Goal: Information Seeking & Learning: Learn about a topic

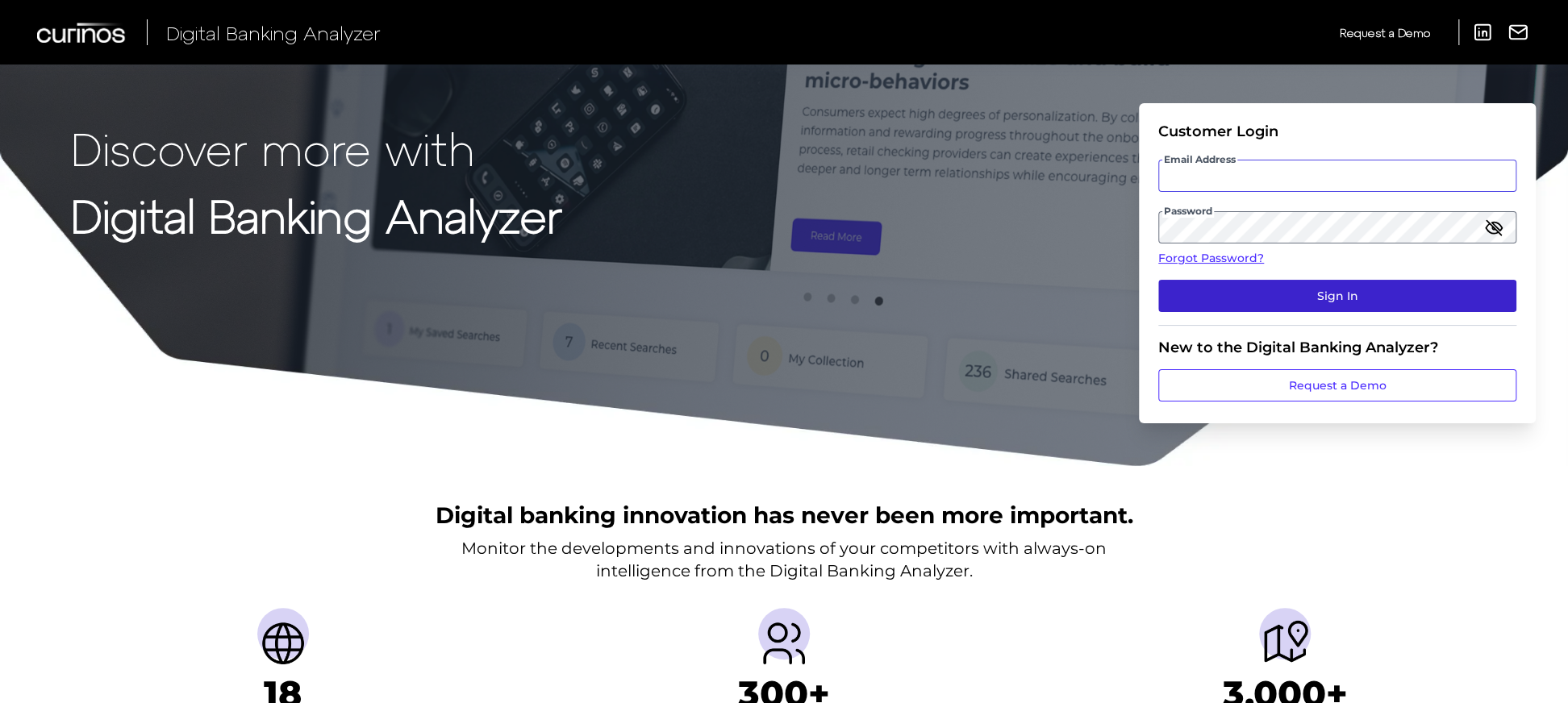
type input "[EMAIL_ADDRESS][PERSON_NAME][DOMAIN_NAME]"
click at [1439, 297] on button "Sign In" at bounding box center [1337, 296] width 358 height 32
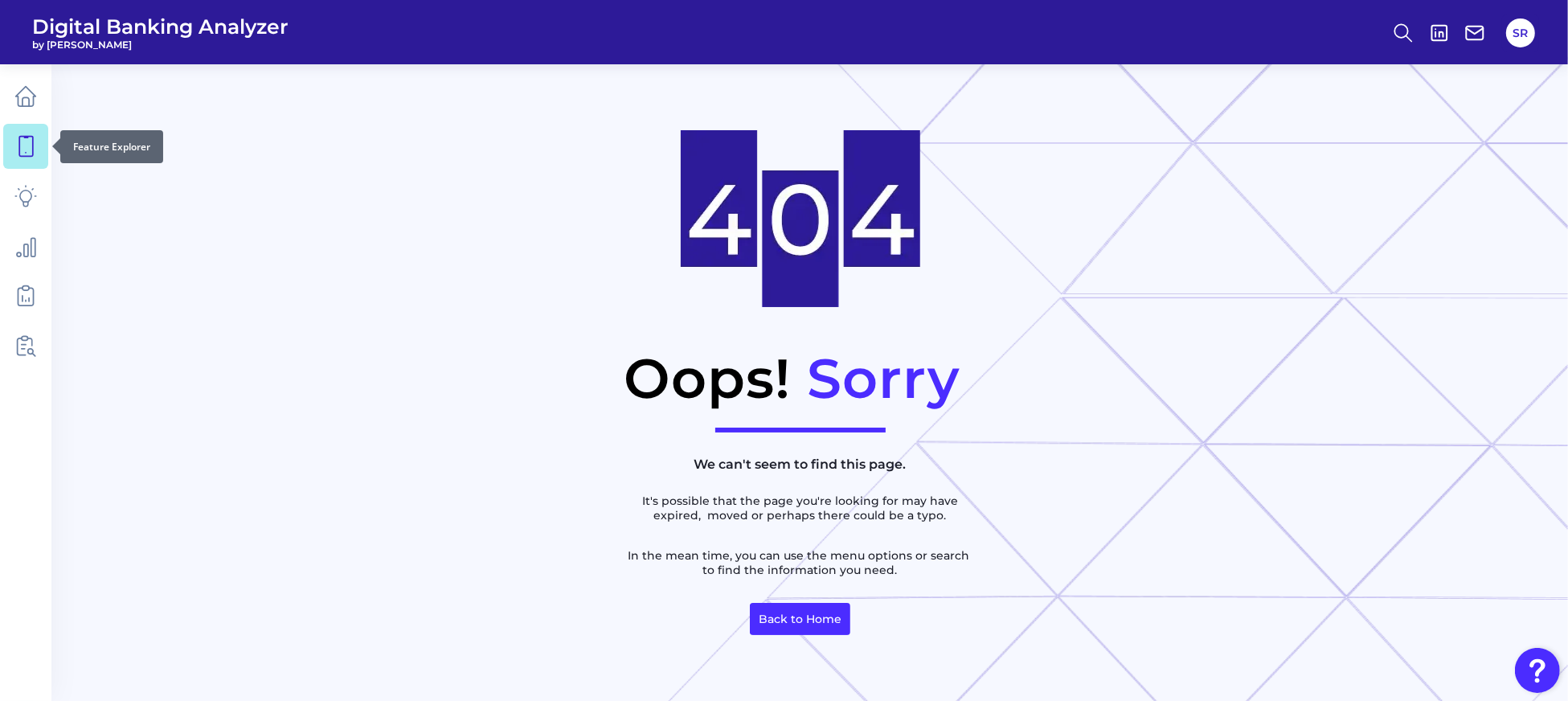
click at [26, 143] on icon at bounding box center [26, 146] width 22 height 22
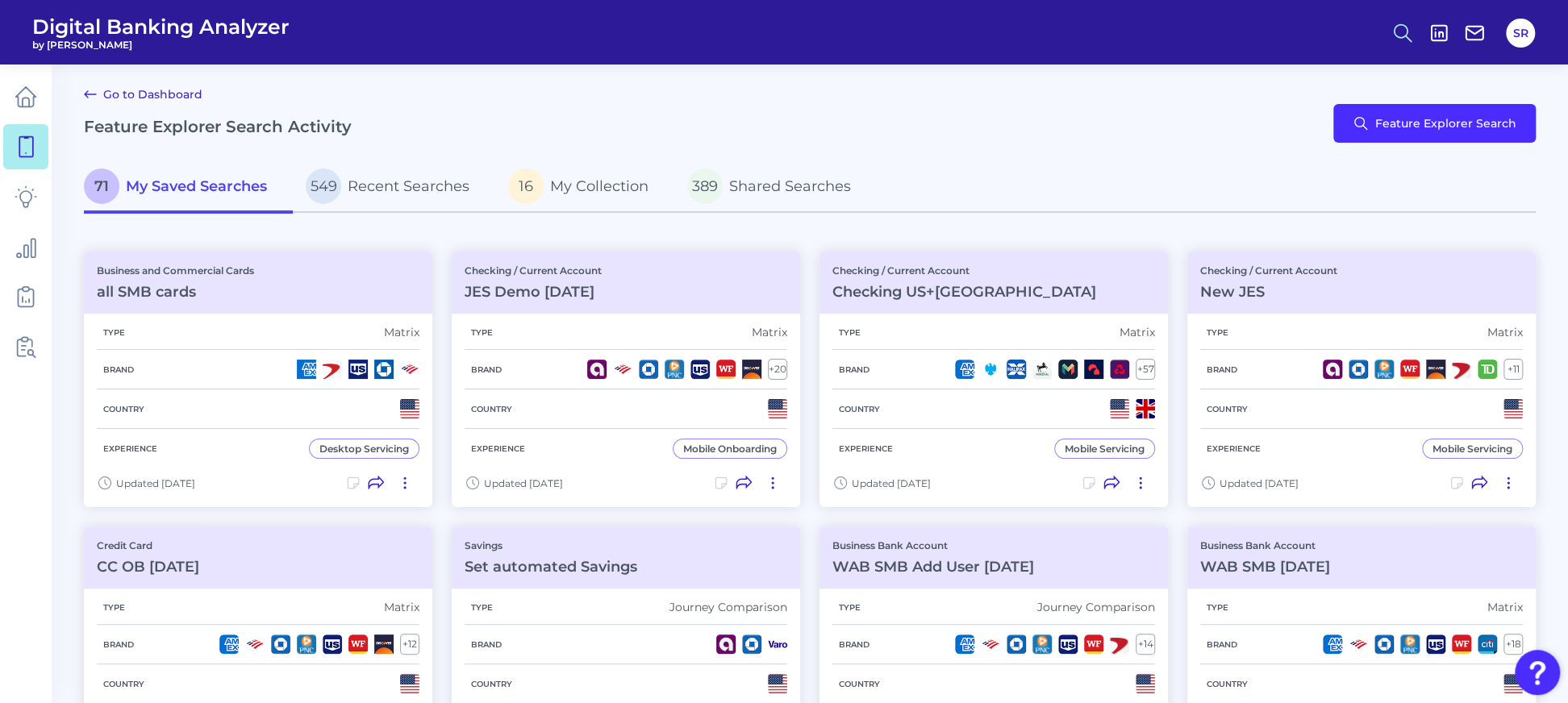
click at [1403, 41] on icon at bounding box center [1402, 33] width 22 height 22
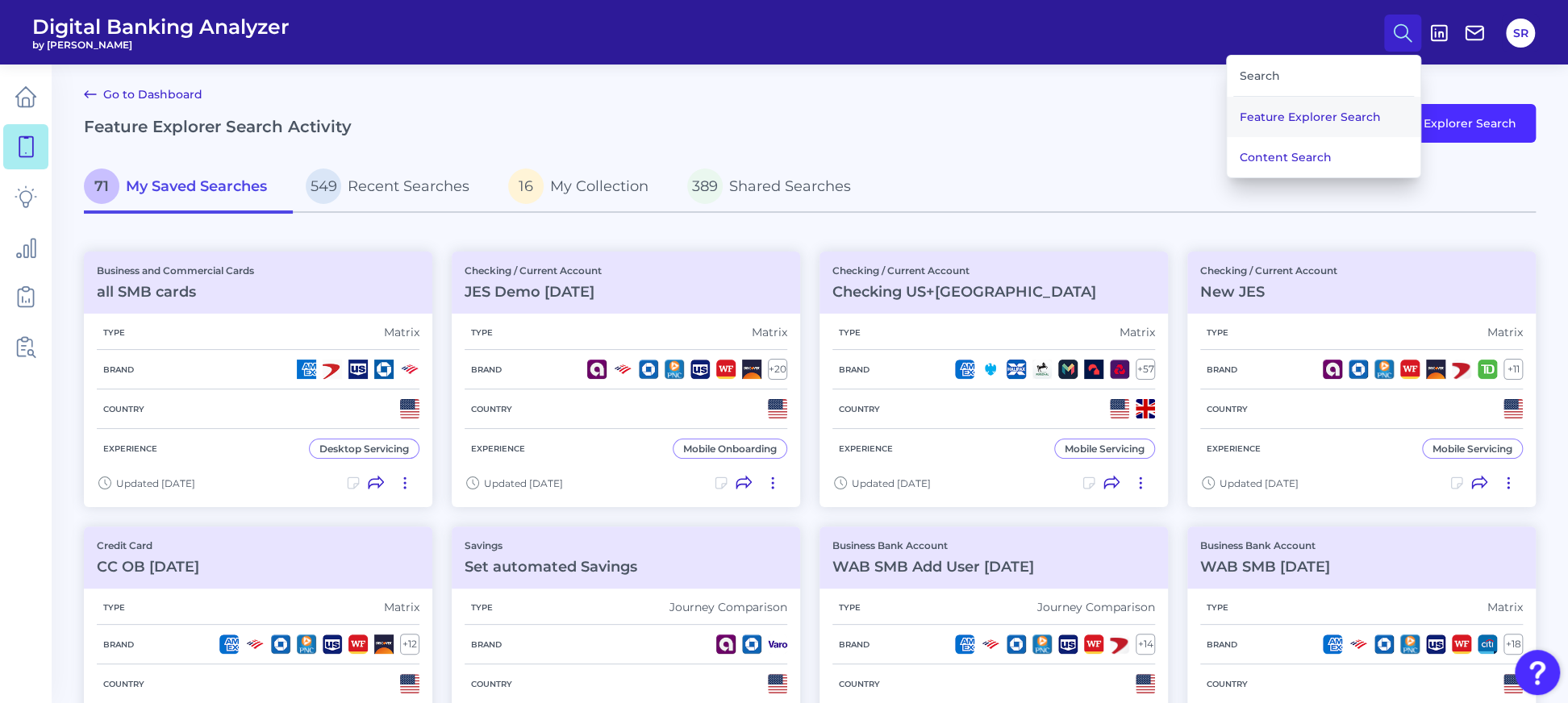
click at [1336, 107] on button "Feature Explorer Search" at bounding box center [1324, 117] width 194 height 41
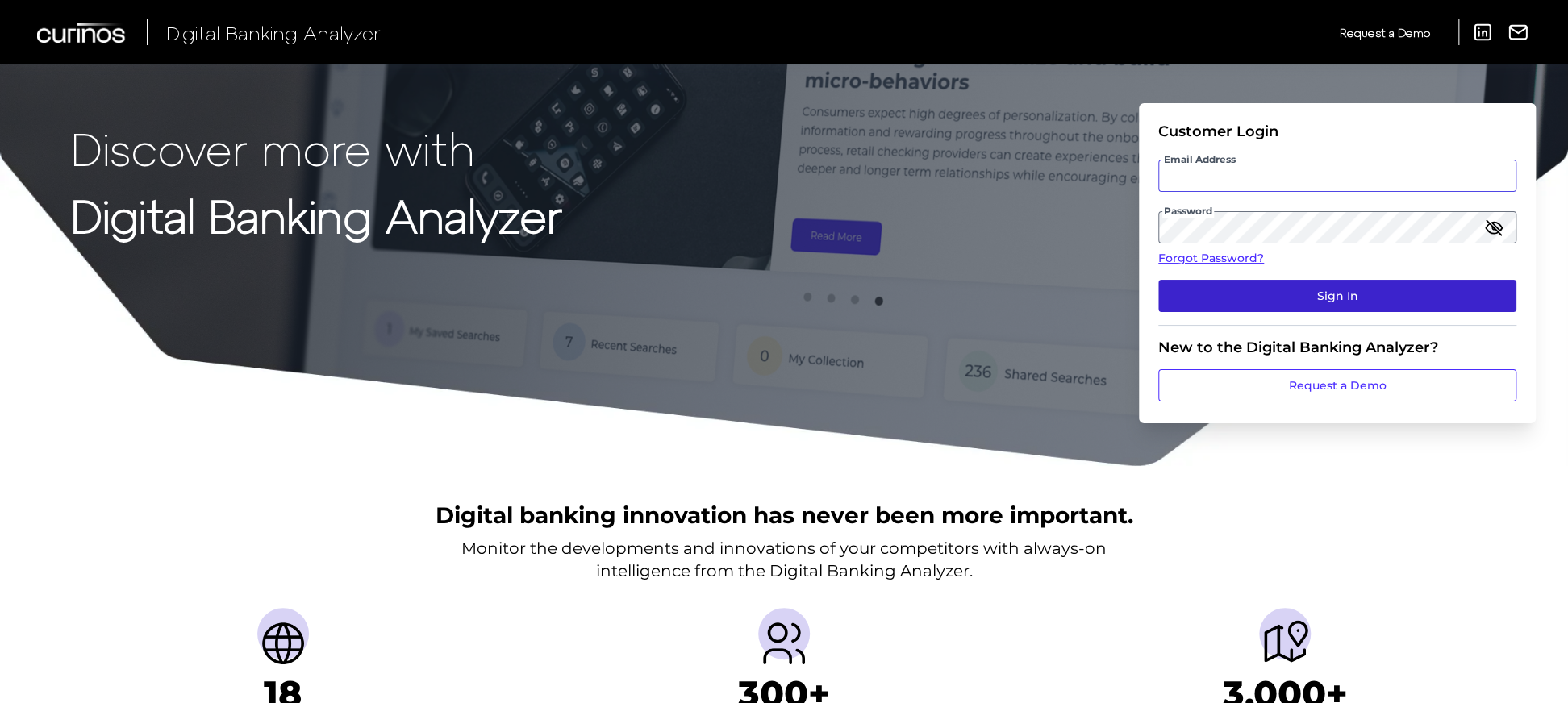
type input "[EMAIL_ADDRESS][PERSON_NAME][DOMAIN_NAME]"
click at [1476, 297] on button "Sign In" at bounding box center [1337, 296] width 358 height 32
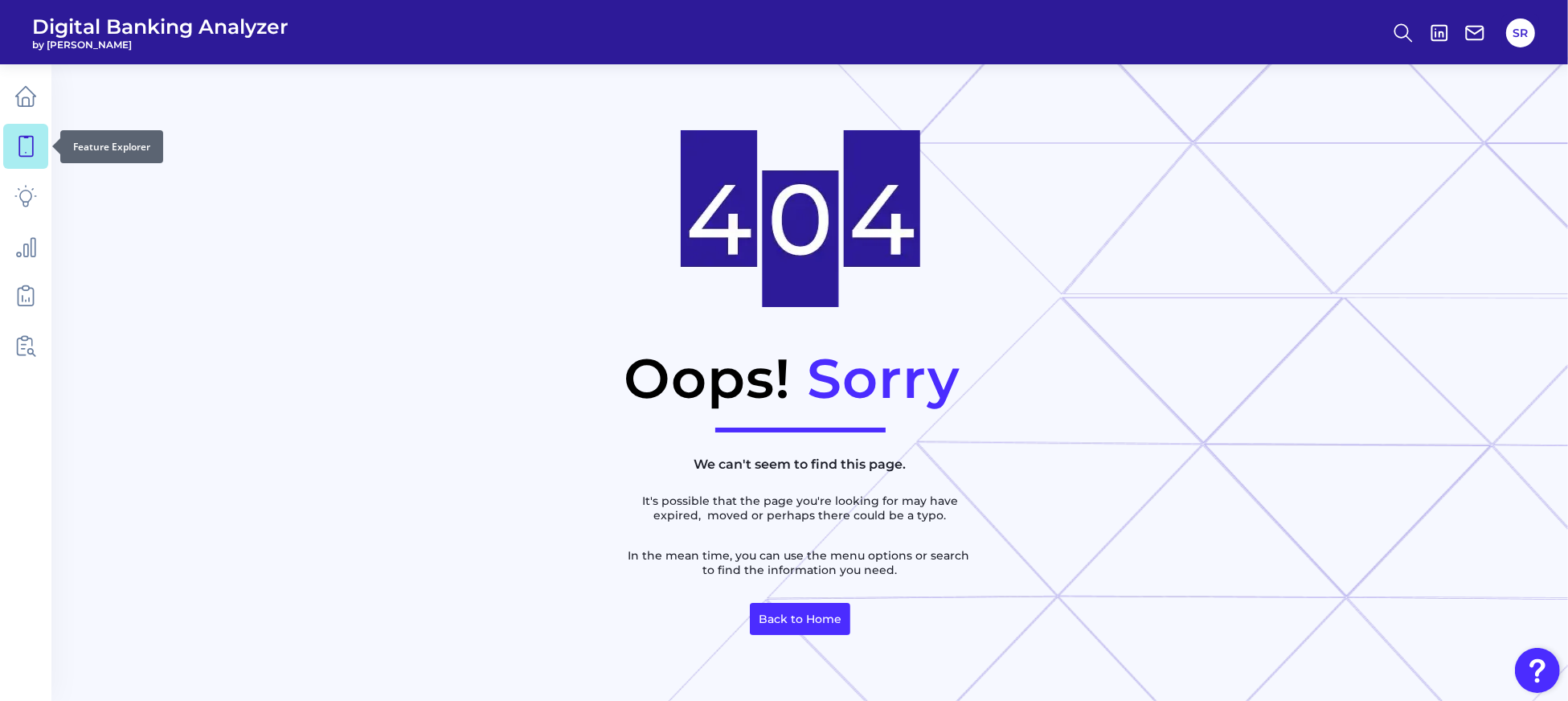
click at [20, 152] on icon at bounding box center [26, 146] width 22 height 22
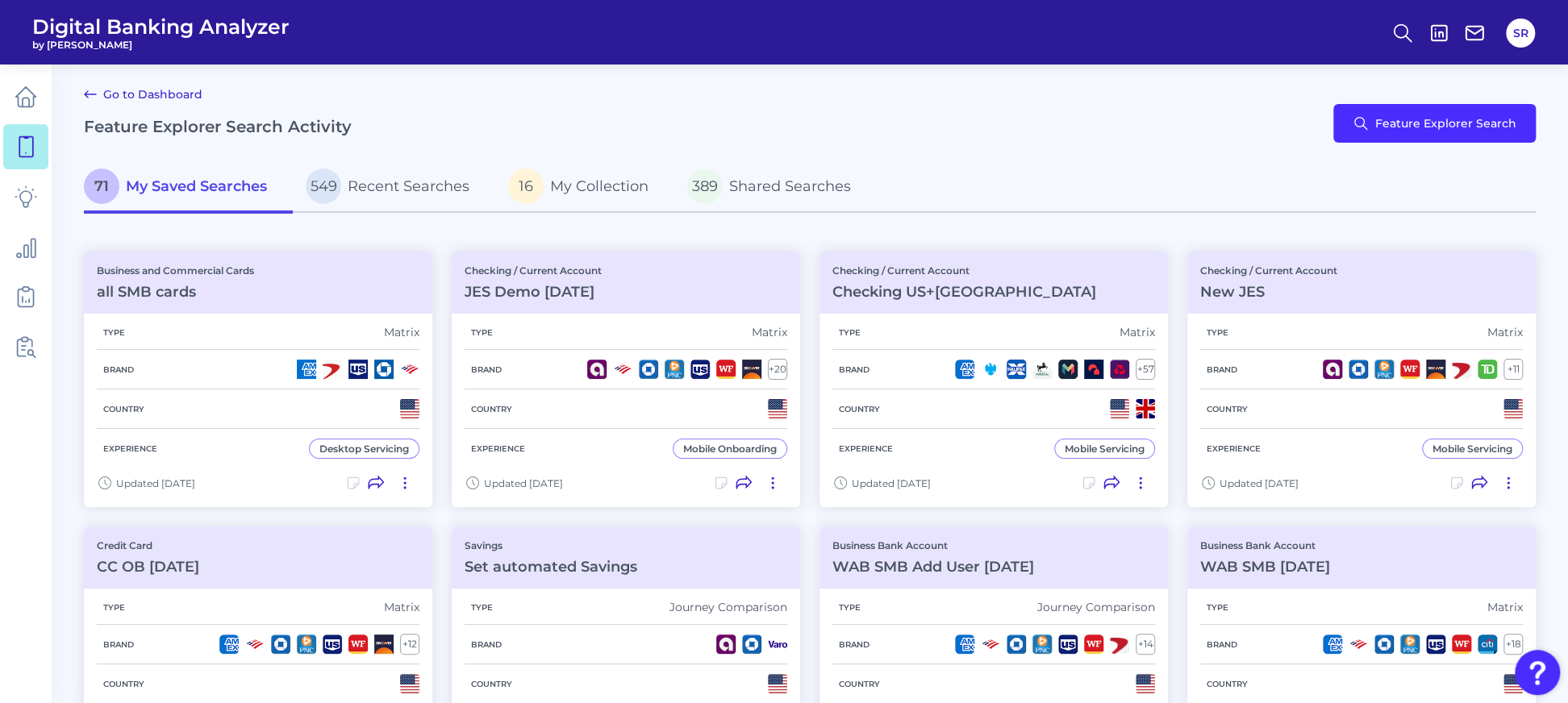
click at [1019, 166] on div "71 My Saved Searches 549 Recent Searches 16 My Collection 389 Shared Searches" at bounding box center [809, 187] width 1452 height 51
click at [1398, 29] on icon at bounding box center [1402, 33] width 22 height 22
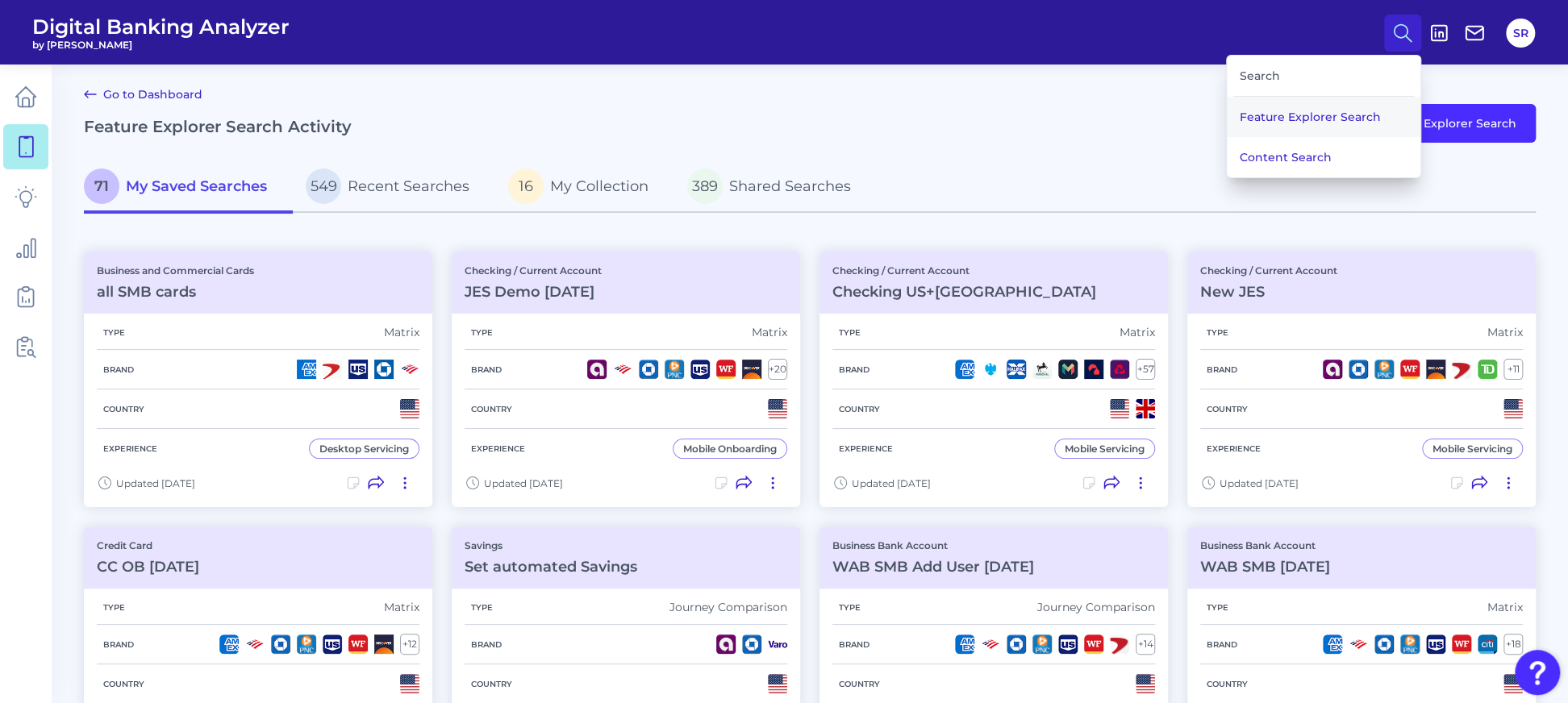
click at [1334, 116] on button "Feature Explorer Search" at bounding box center [1324, 117] width 194 height 41
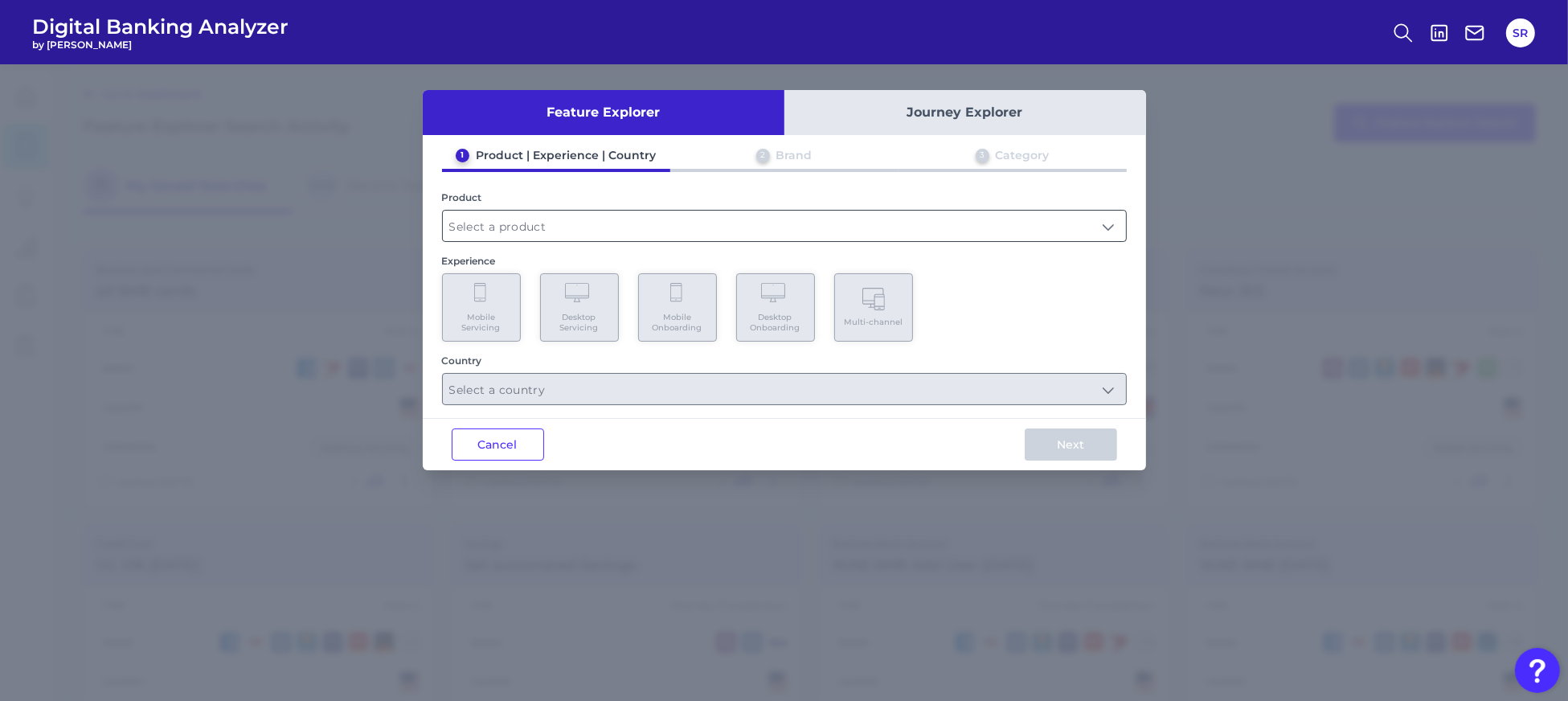
click at [761, 228] on input "text" at bounding box center [784, 225] width 683 height 30
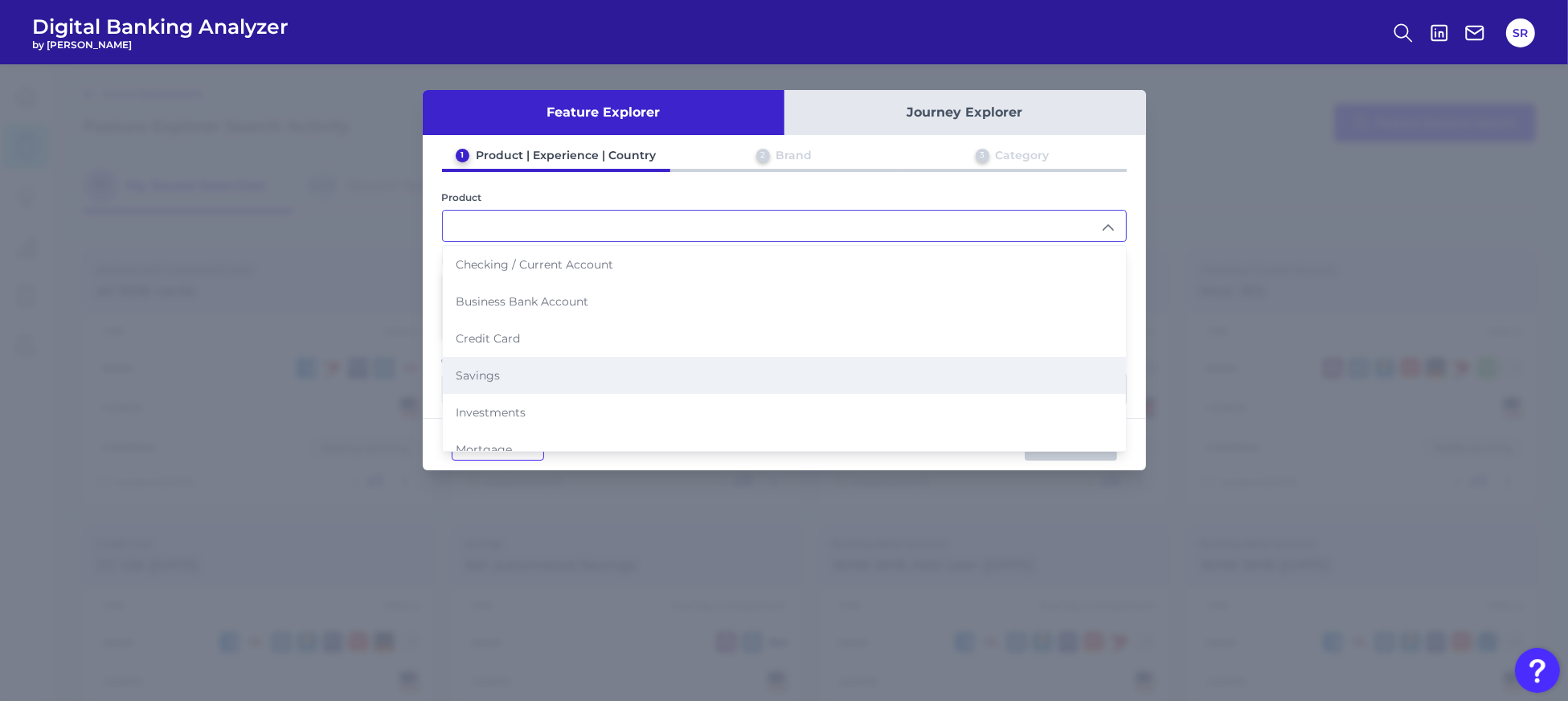
click at [539, 381] on li "Savings" at bounding box center [784, 375] width 683 height 37
type input "Savings"
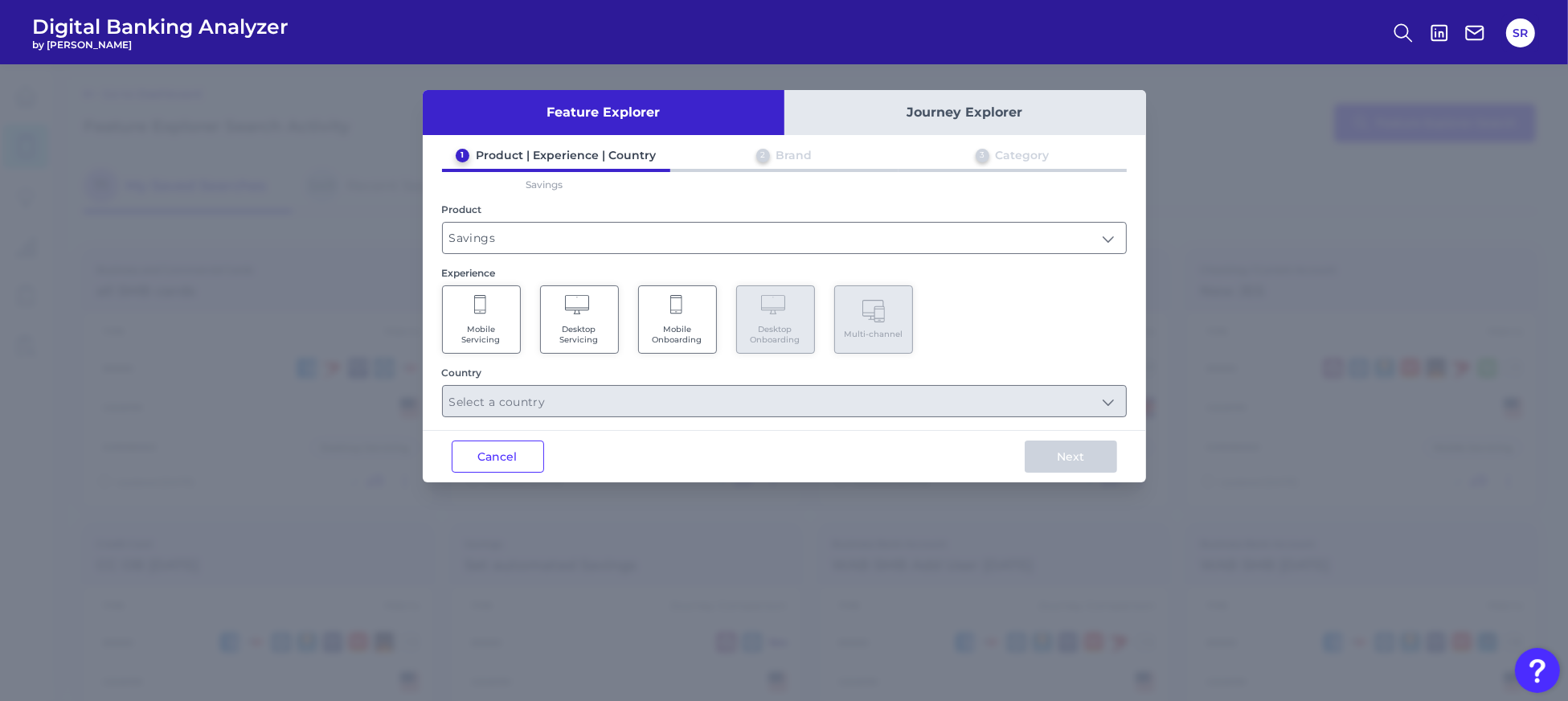
click at [596, 329] on span "Desktop Servicing" at bounding box center [579, 334] width 61 height 21
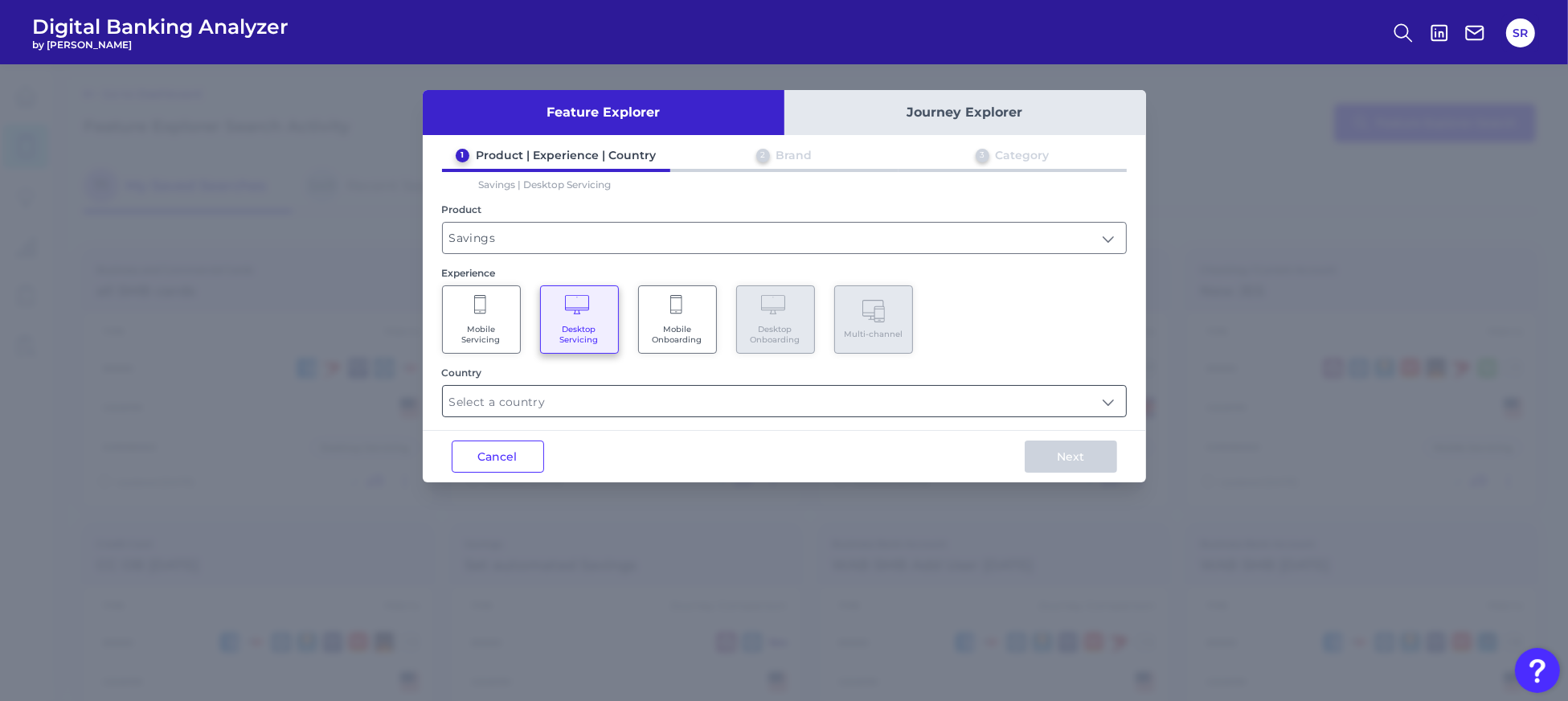
click at [874, 389] on input "text" at bounding box center [784, 401] width 683 height 30
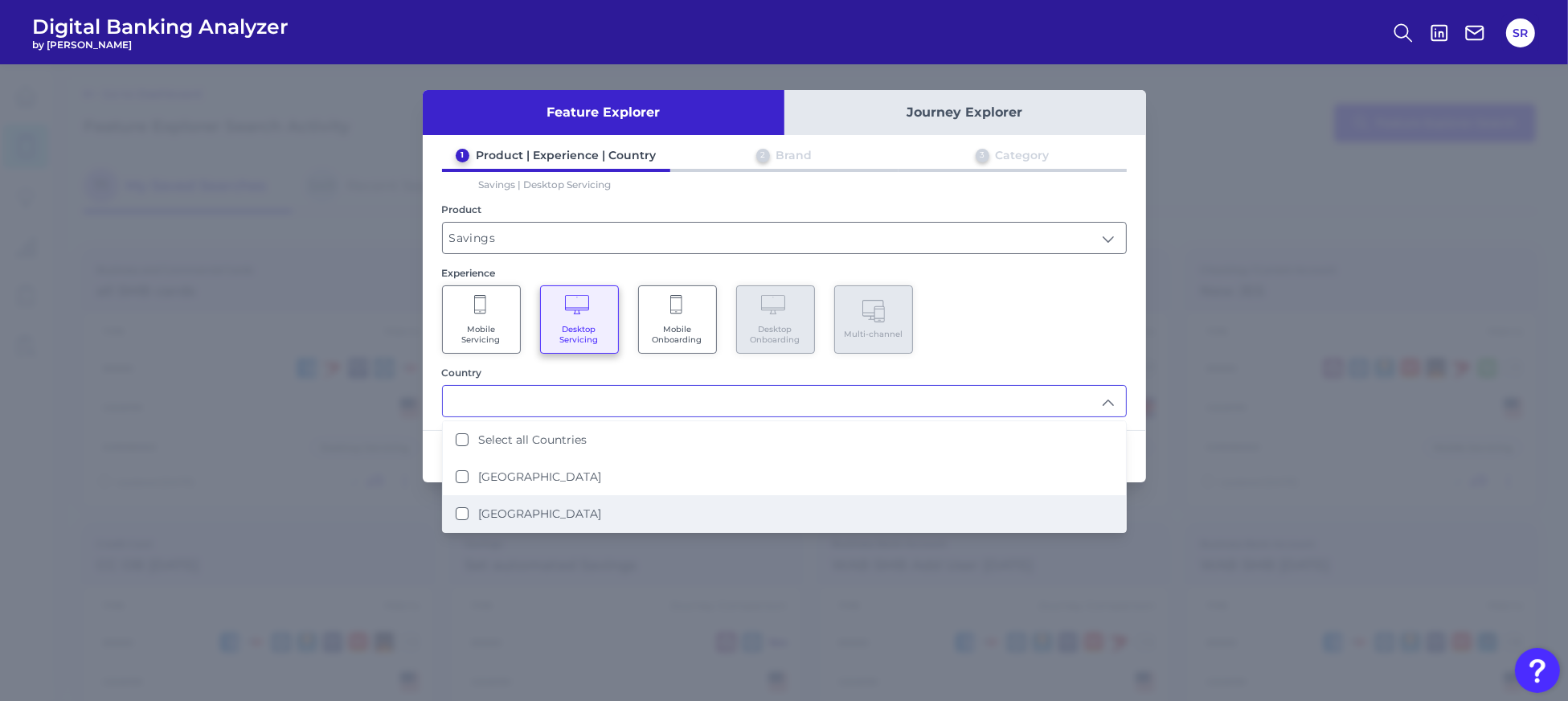
click at [522, 514] on label "United States" at bounding box center [539, 514] width 123 height 15
type input "United States"
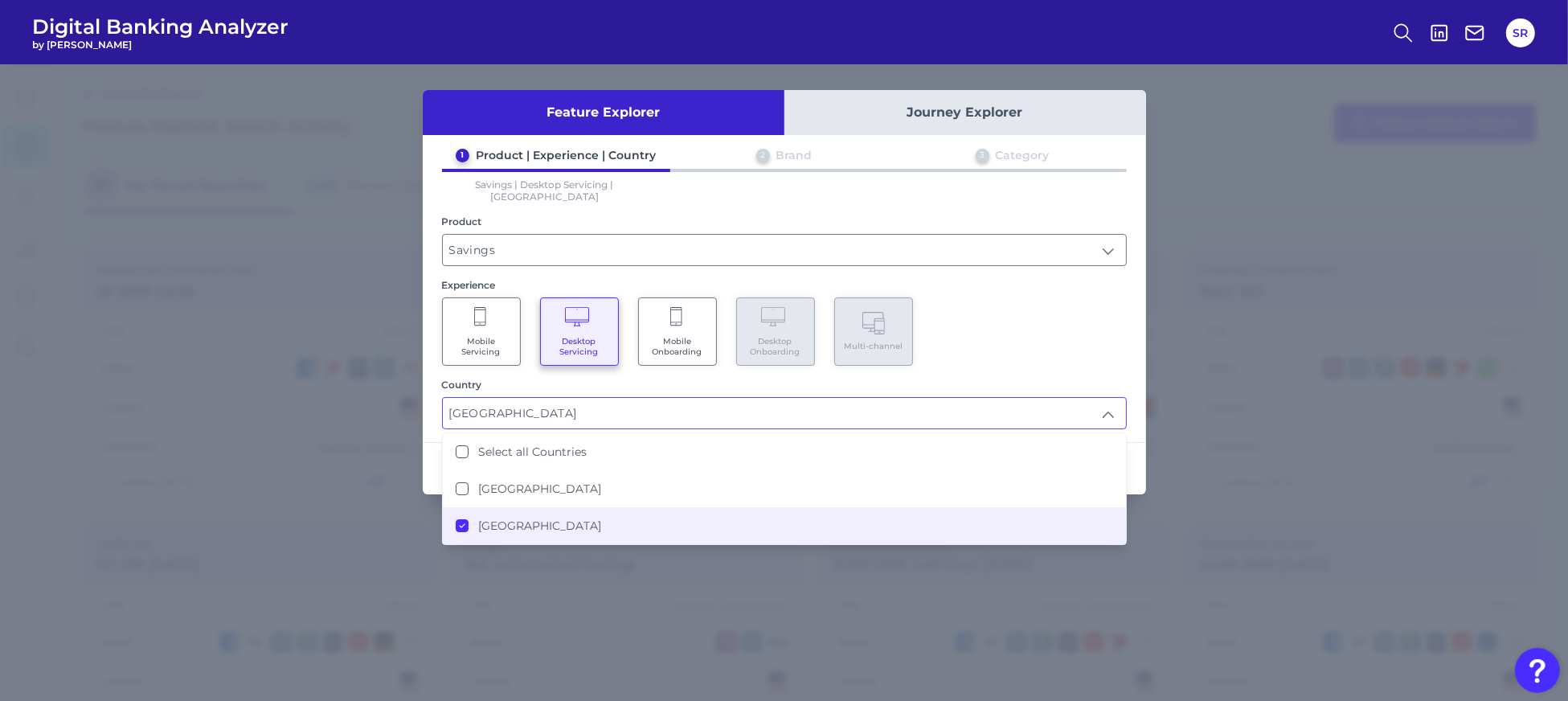
click at [1017, 342] on div "Mobile Servicing Desktop Servicing Mobile Onboarding Desktop Onboarding Multi-c…" at bounding box center [784, 332] width 684 height 68
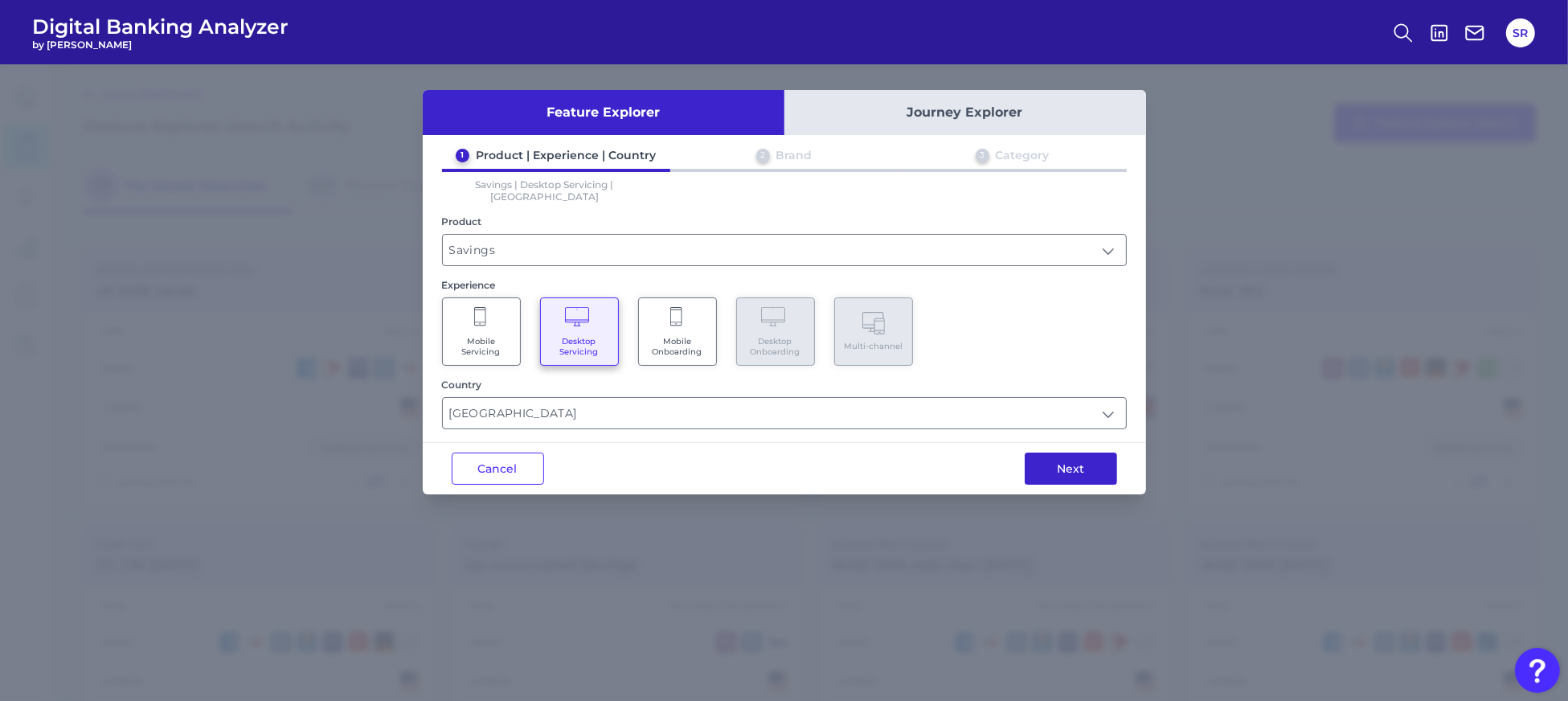
click at [1056, 462] on button "Next" at bounding box center [1070, 468] width 93 height 32
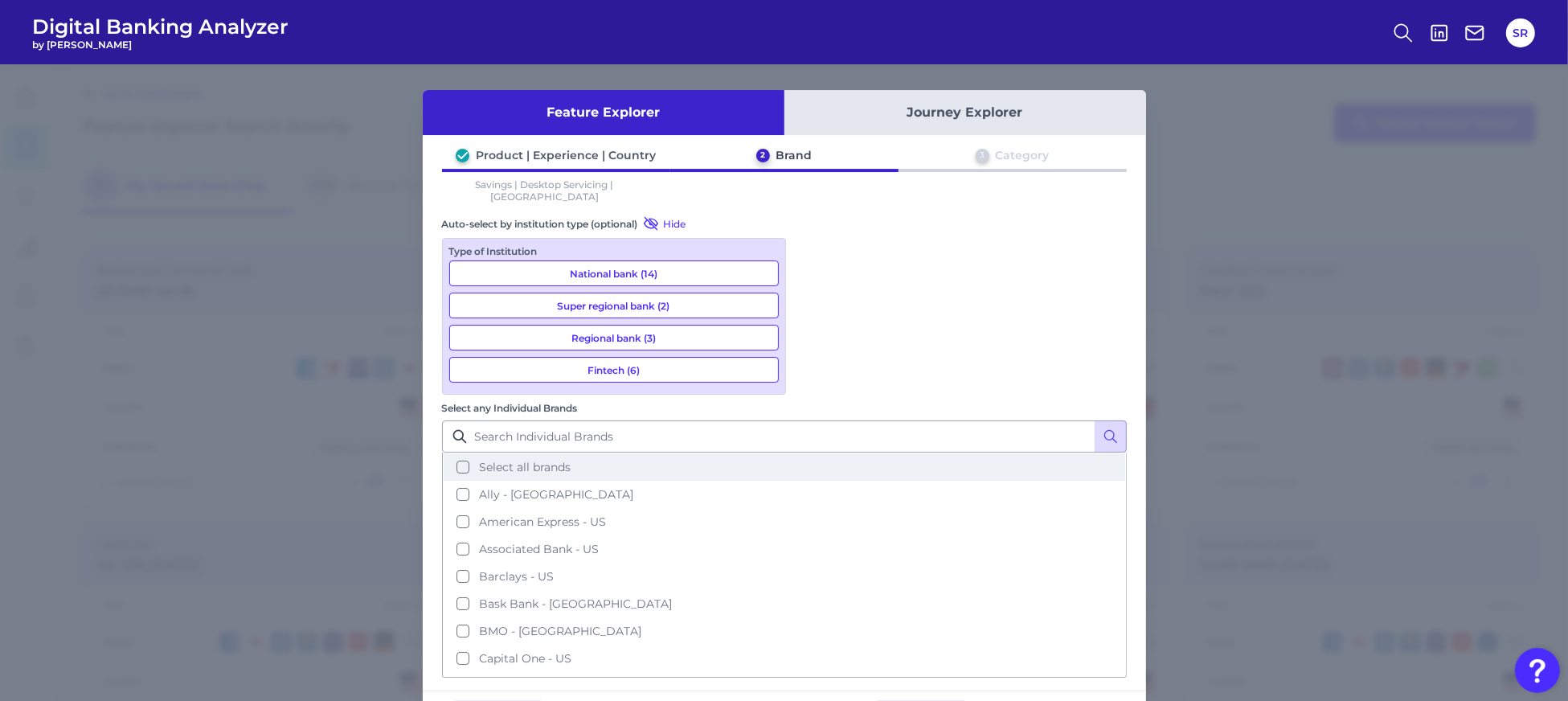
click at [809, 453] on button "Select all brands" at bounding box center [784, 467] width 682 height 28
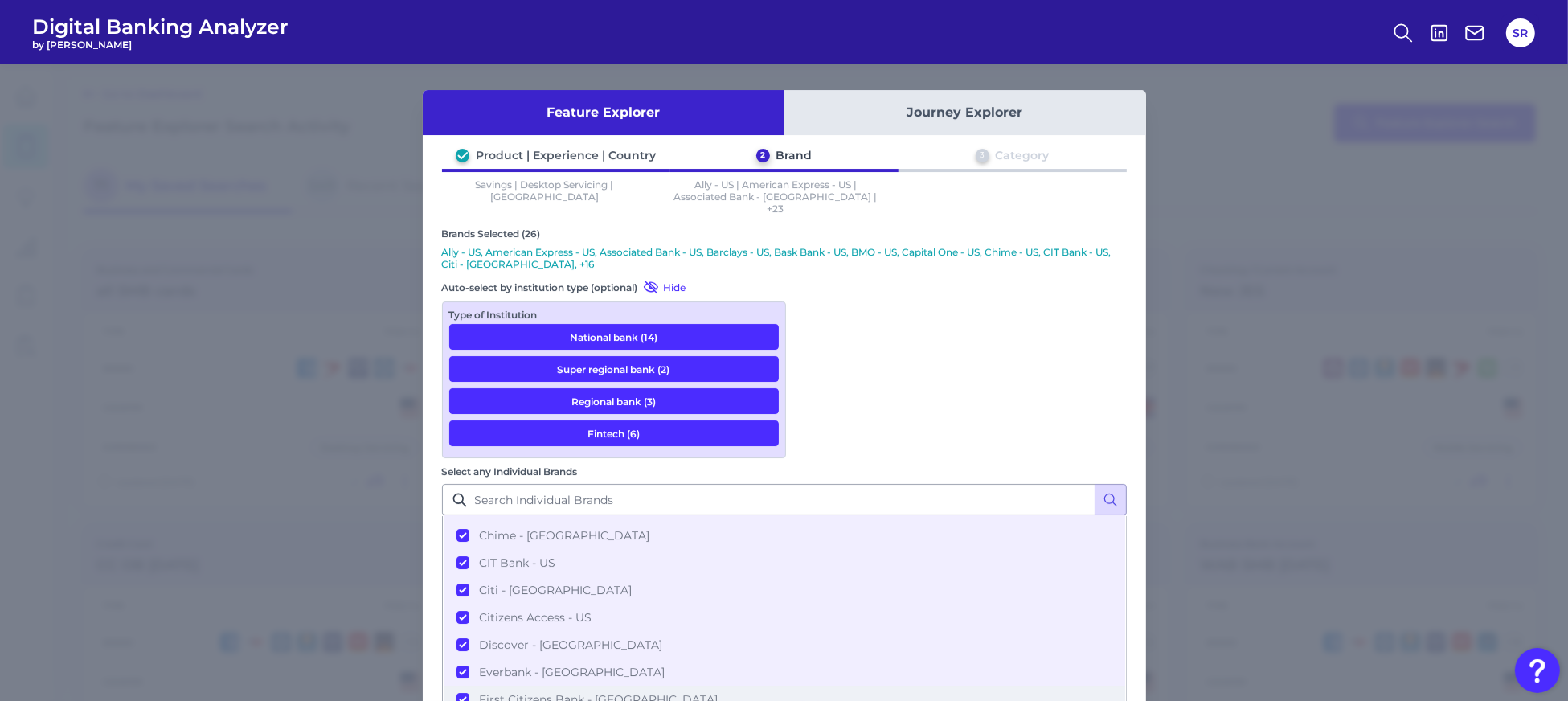
scroll to position [503, 0]
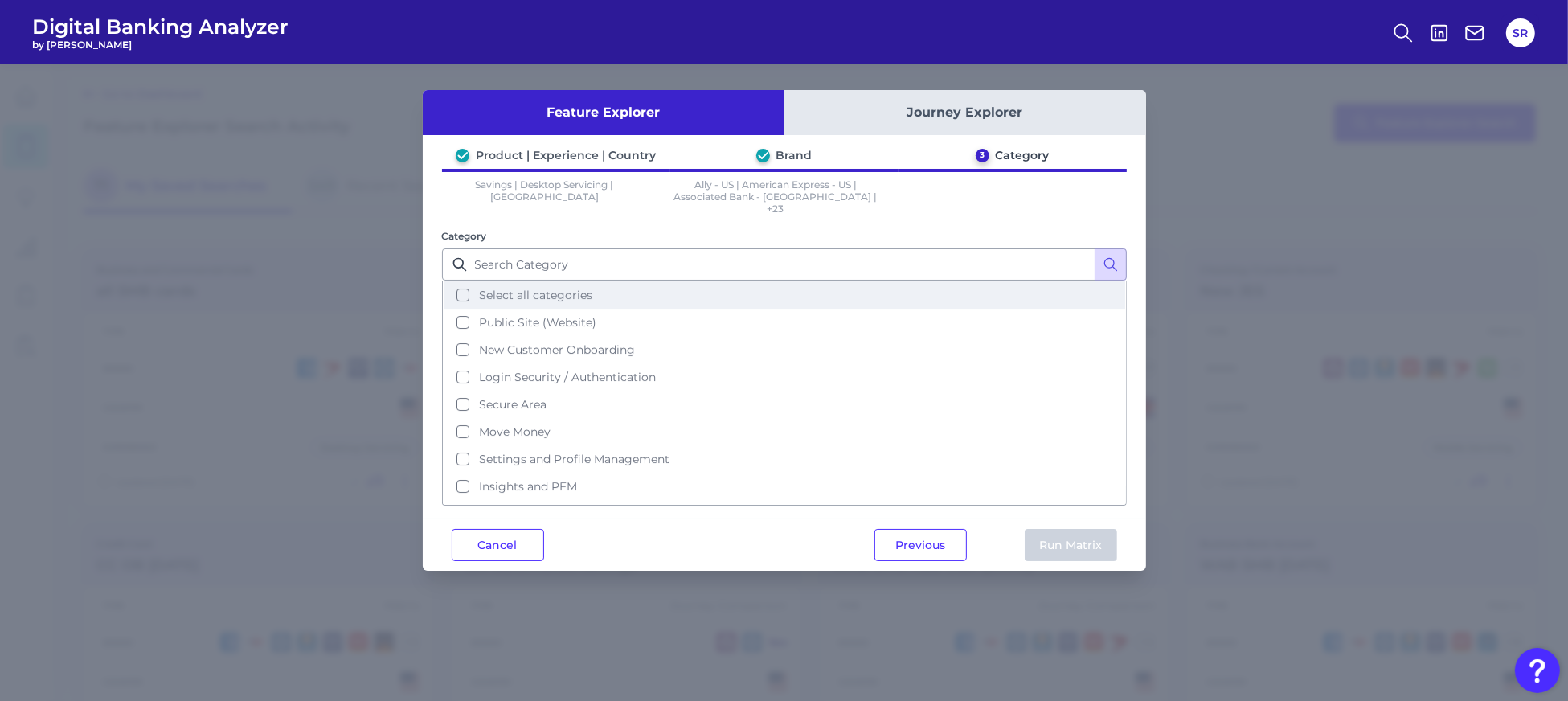
click at [463, 281] on button "Select all categories" at bounding box center [784, 295] width 682 height 28
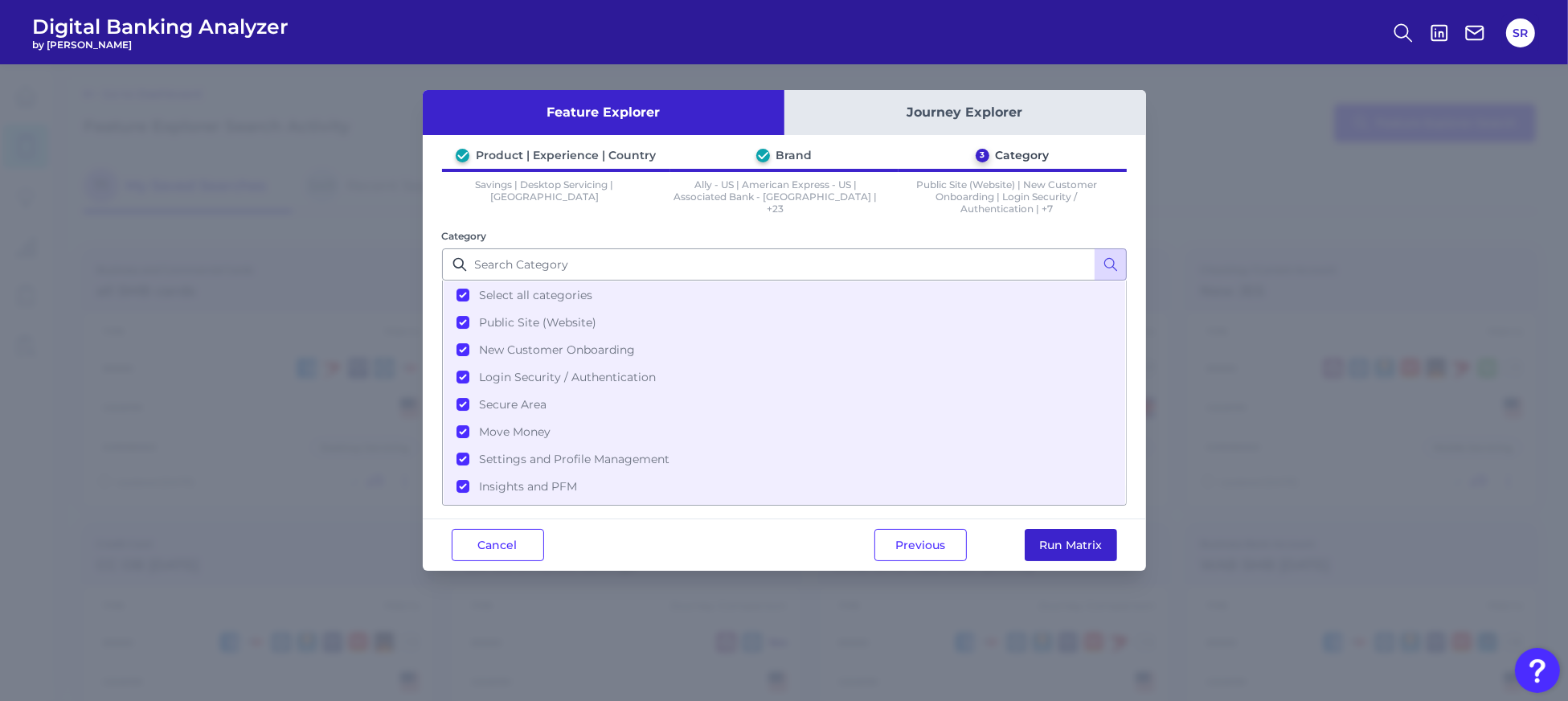
click at [1058, 544] on button "Run Matrix" at bounding box center [1070, 545] width 93 height 32
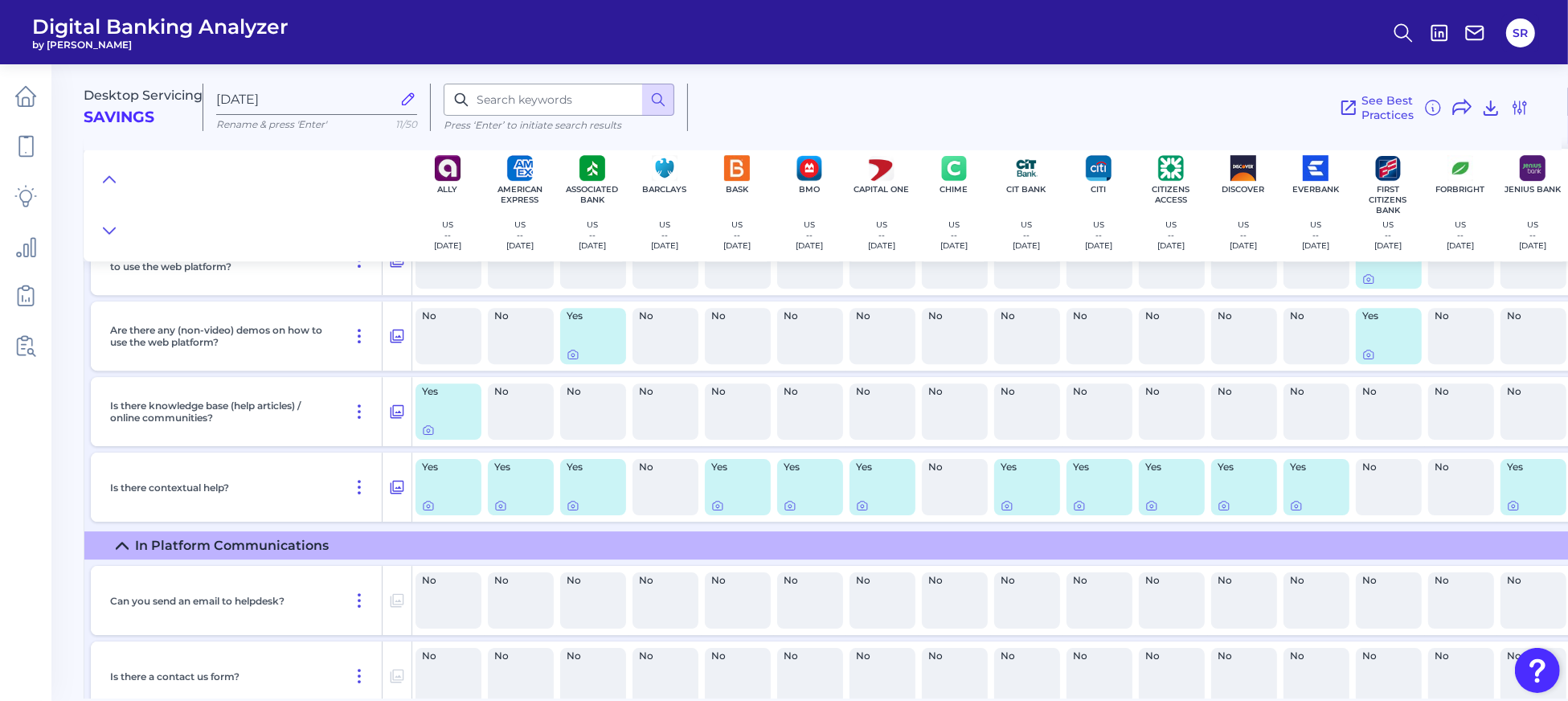
scroll to position [12702, 0]
